Goal: Check status: Check status

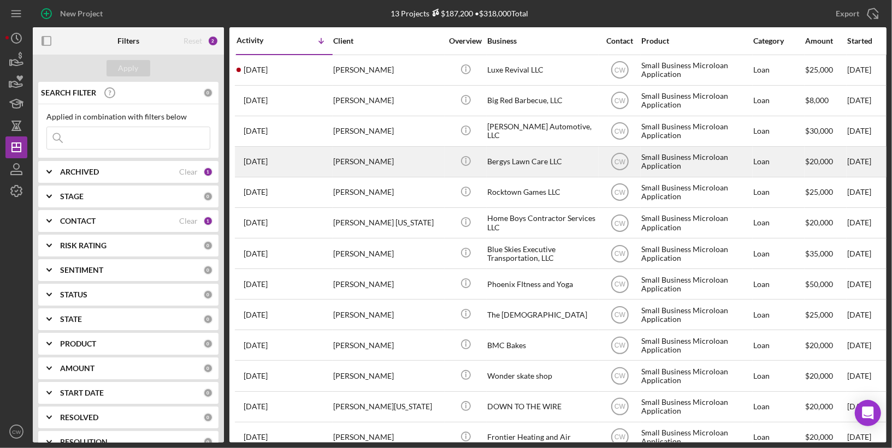
click at [394, 157] on div "[PERSON_NAME]" at bounding box center [387, 161] width 109 height 29
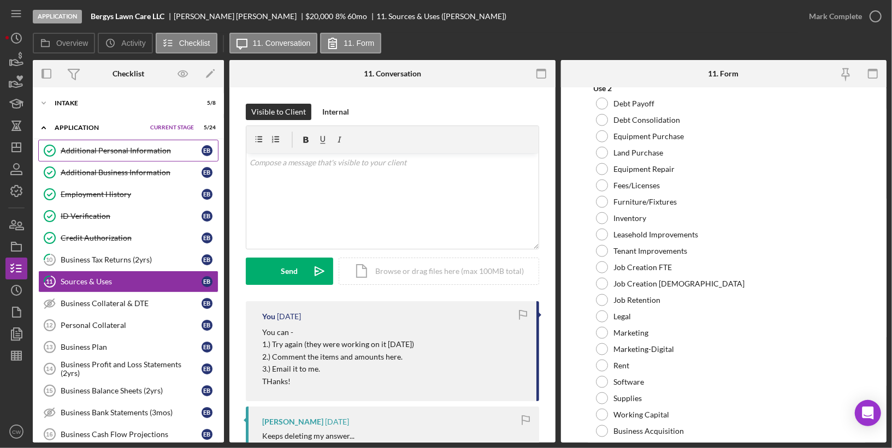
click at [134, 156] on link "Additional Personal Information Additional Personal Information E B" at bounding box center [128, 151] width 180 height 22
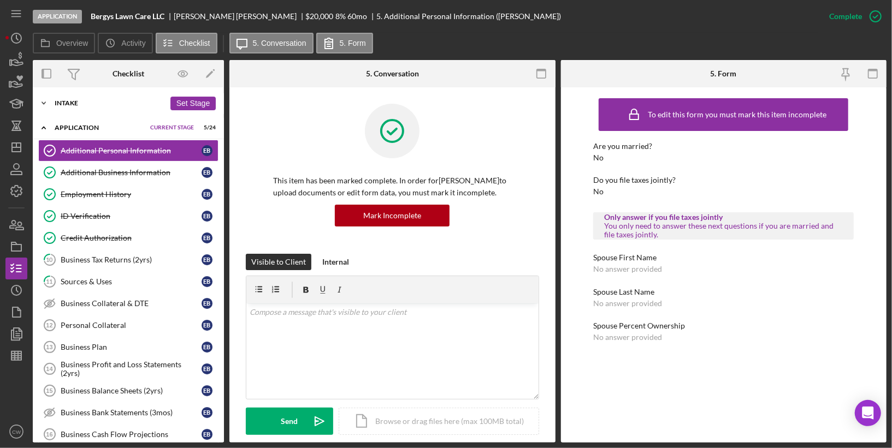
click at [89, 107] on div "Icon/Expander Intake 5 / 8 Set Stage" at bounding box center [128, 103] width 191 height 22
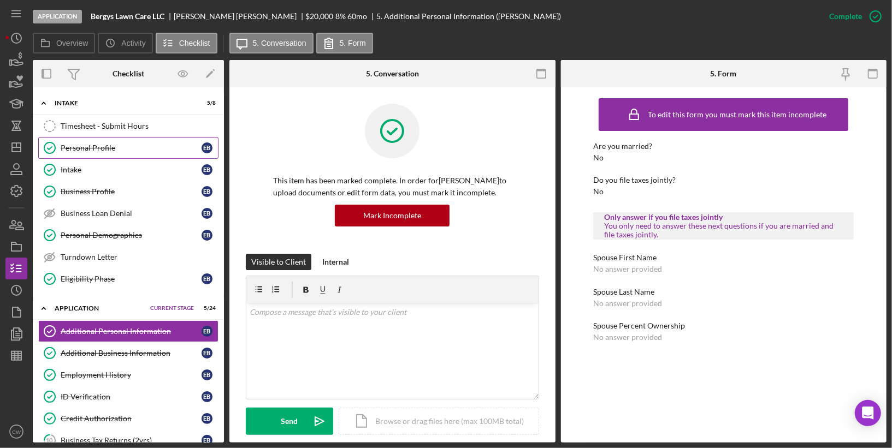
click at [102, 152] on link "Personal Profile Personal Profile E B" at bounding box center [128, 148] width 180 height 22
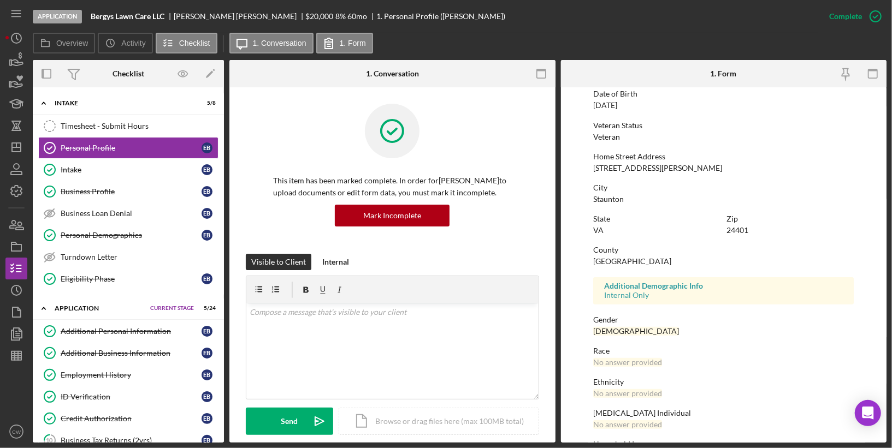
scroll to position [154, 0]
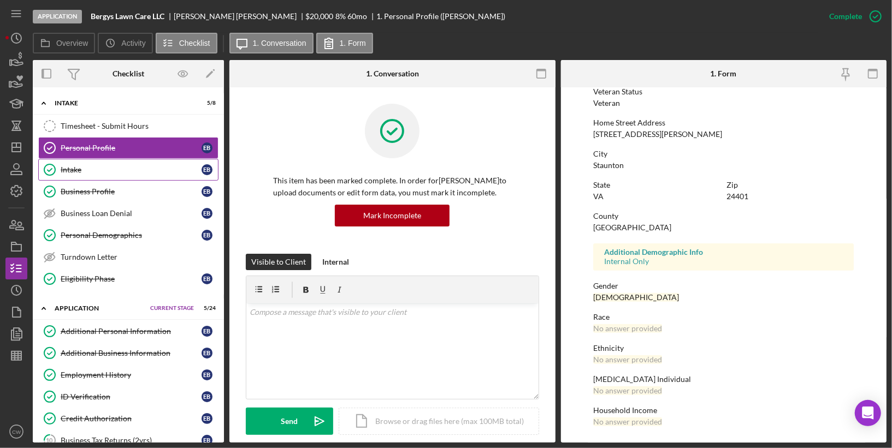
click at [163, 163] on link "Intake Intake E B" at bounding box center [128, 170] width 180 height 22
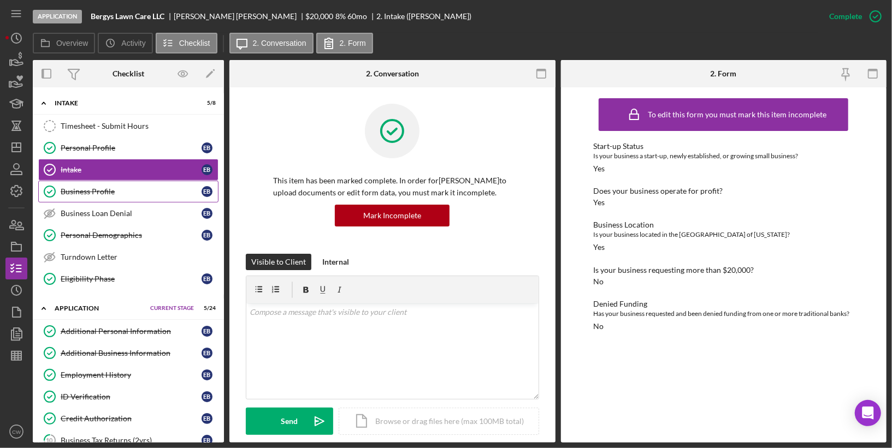
click at [163, 194] on link "Business Profile Business Profile E B" at bounding box center [128, 192] width 180 height 22
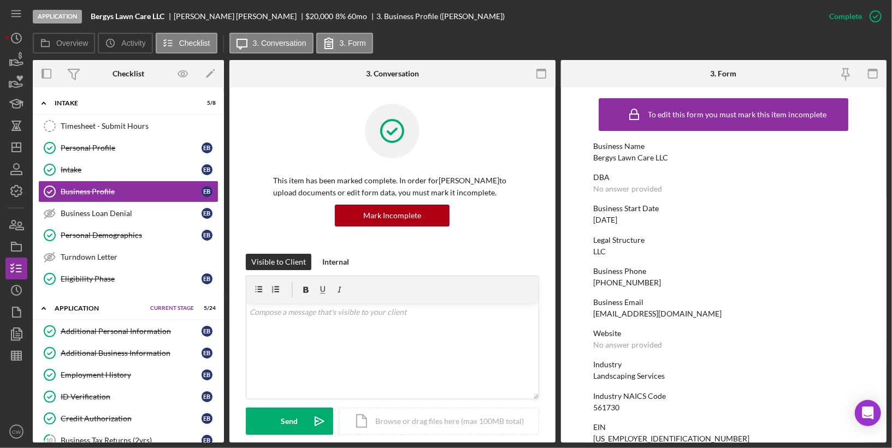
scroll to position [468, 0]
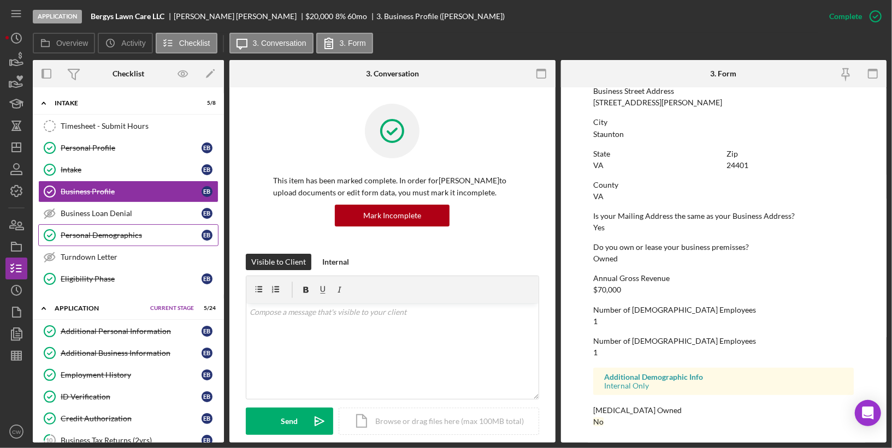
click at [141, 231] on div "Personal Demographics" at bounding box center [131, 235] width 141 height 9
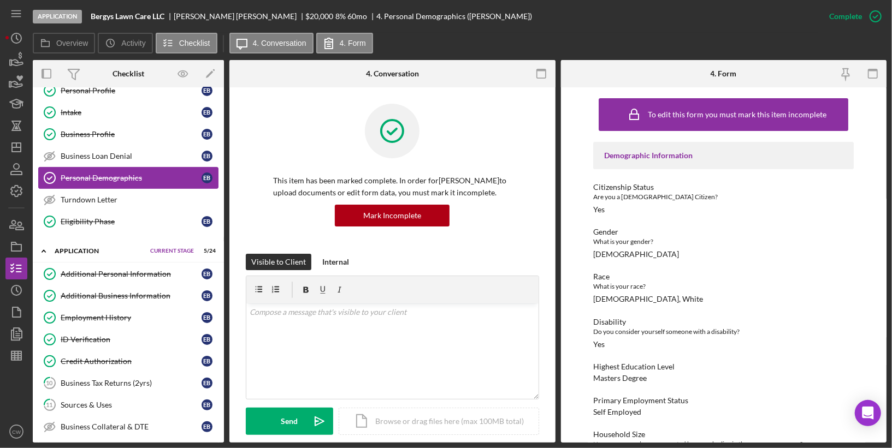
scroll to position [75, 0]
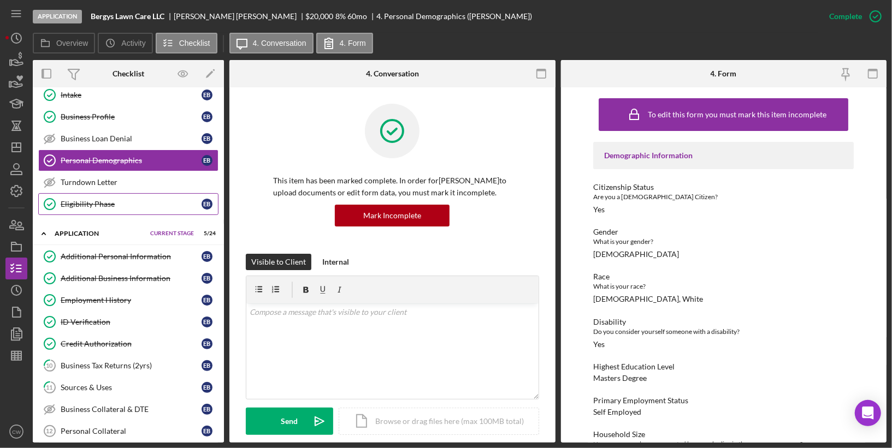
click at [147, 209] on link "Eligibility Phase Eligibility Phase E B" at bounding box center [128, 204] width 180 height 22
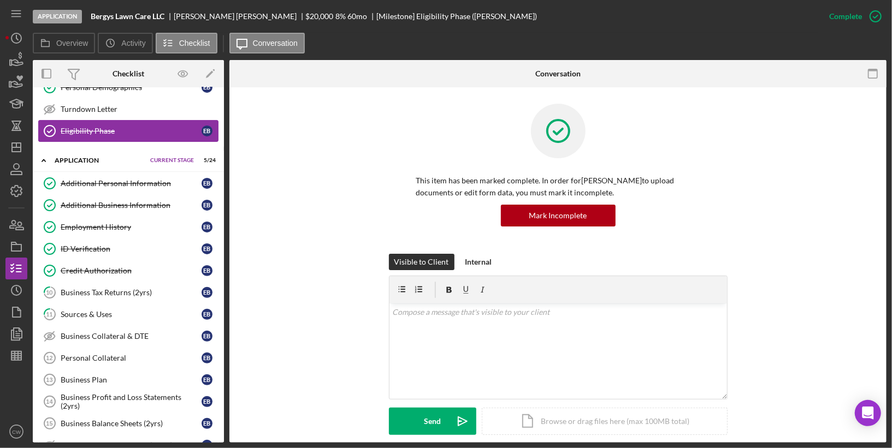
scroll to position [199, 0]
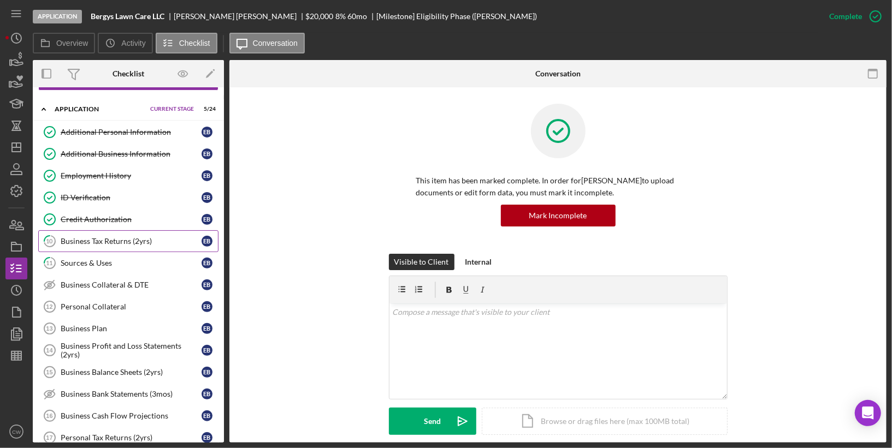
click at [137, 237] on div "Business Tax Returns (2yrs)" at bounding box center [131, 241] width 141 height 9
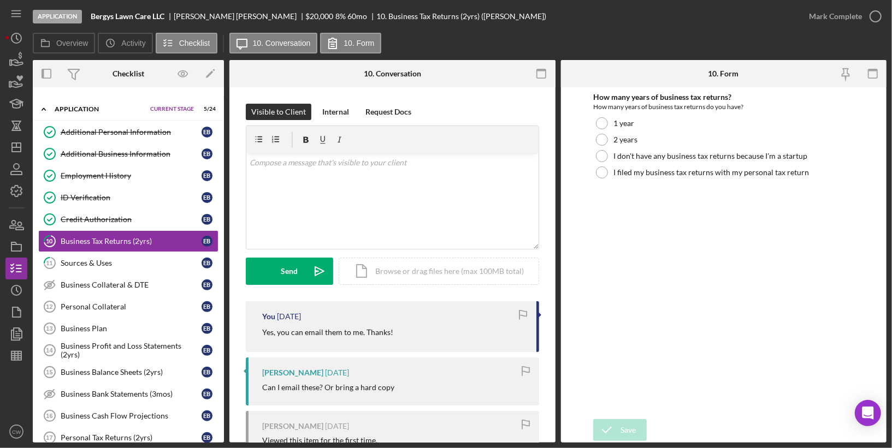
scroll to position [209, 0]
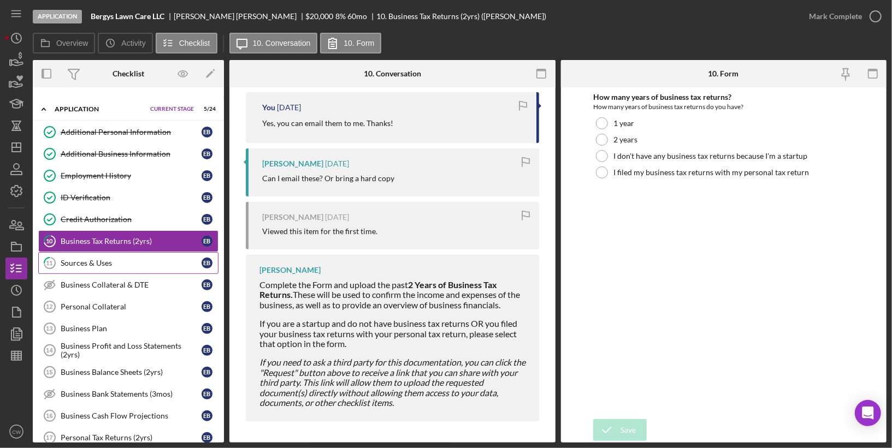
click at [156, 259] on div "Sources & Uses" at bounding box center [131, 263] width 141 height 9
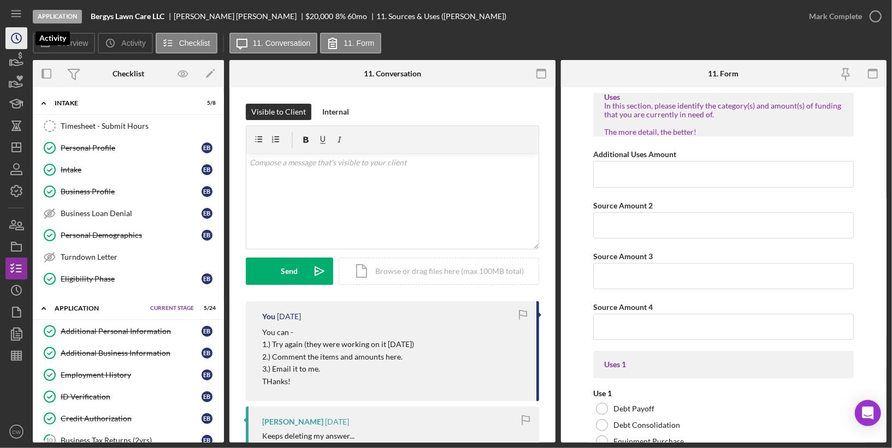
click at [15, 43] on circle "button" at bounding box center [16, 38] width 10 height 10
